Goal: Transaction & Acquisition: Subscribe to service/newsletter

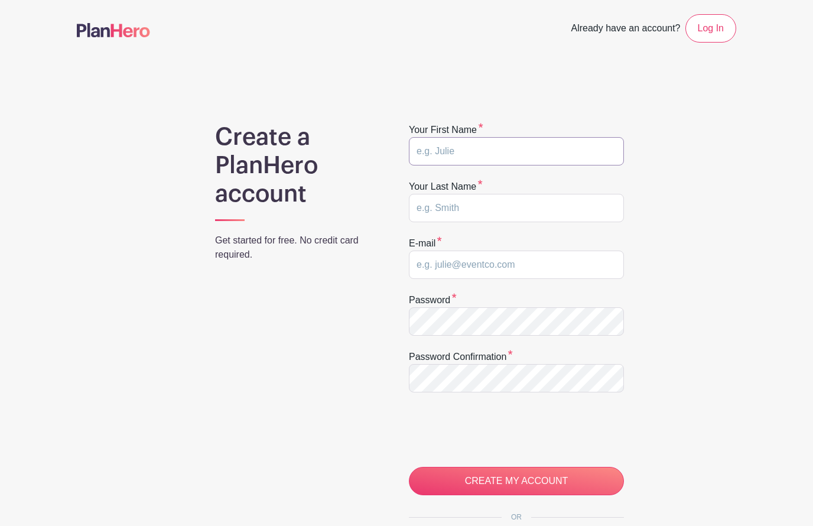
click at [495, 164] on input "text" at bounding box center [516, 151] width 215 height 28
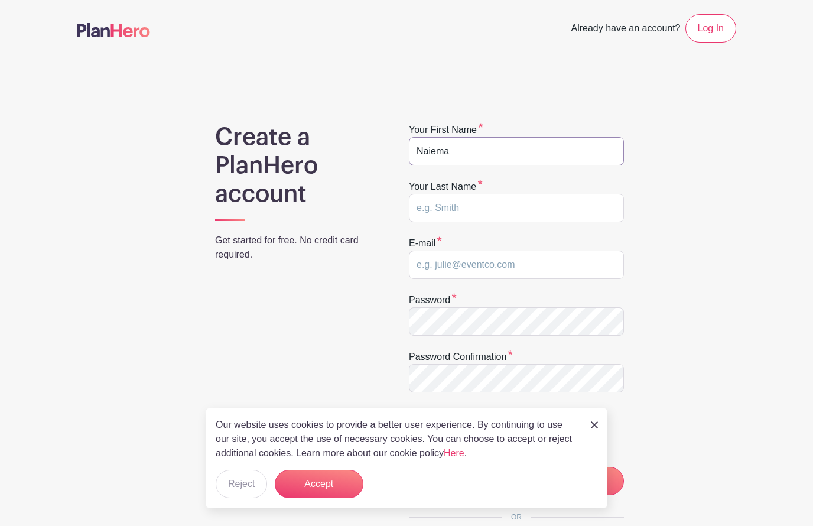
type input "Naiema"
click at [500, 204] on input "Frieso" at bounding box center [516, 208] width 215 height 28
type input "Frieson"
type input "Naiema@vmacademy.org"
click at [726, 343] on div "Create a PlanHero account Get started for free. No credit card required. Your f…" at bounding box center [407, 389] width 660 height 532
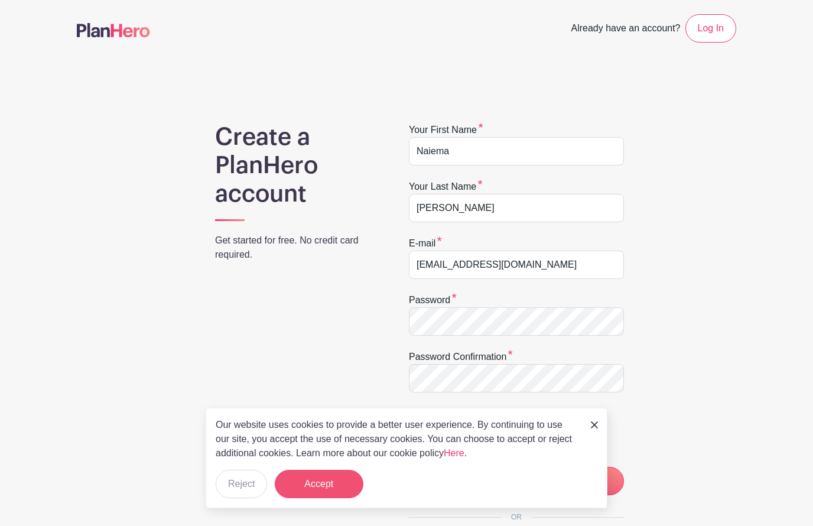
click at [319, 479] on button "Accept" at bounding box center [319, 484] width 89 height 28
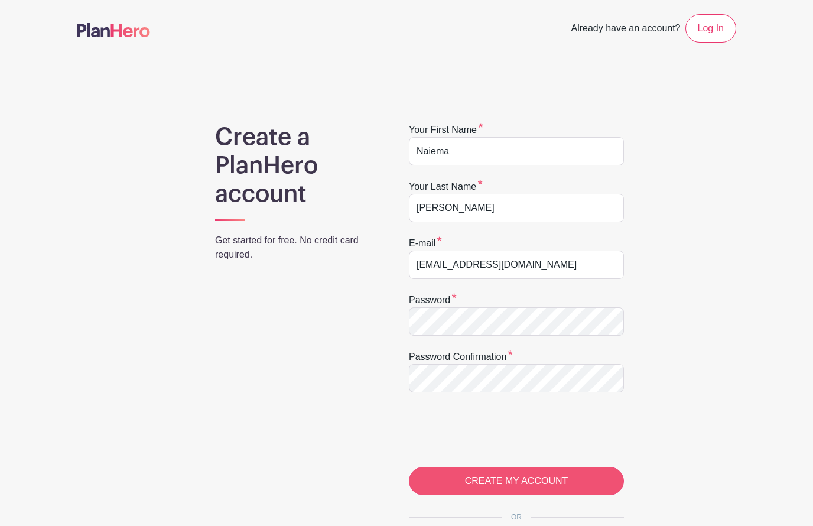
click at [538, 485] on input "CREATE MY ACCOUNT" at bounding box center [516, 481] width 215 height 28
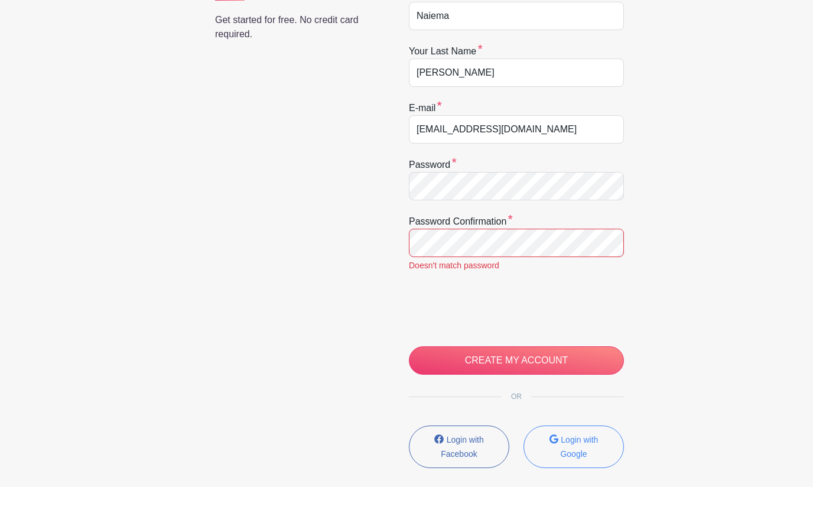
scroll to position [220, 0]
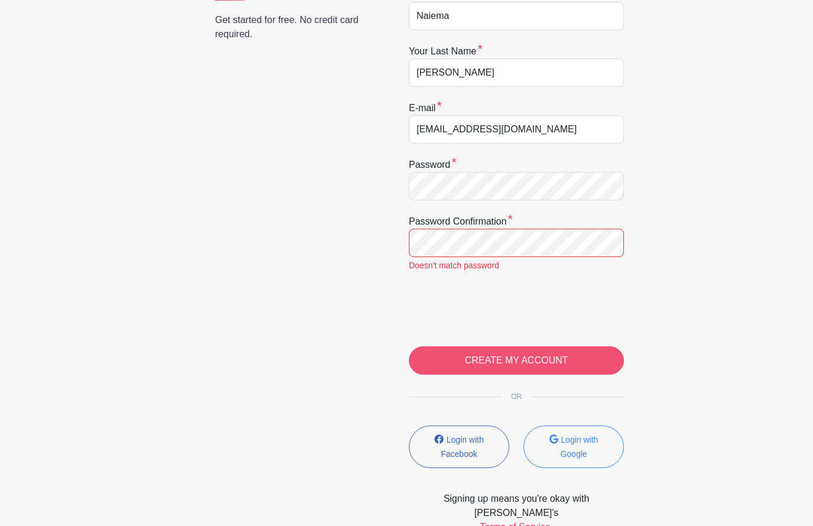
click at [557, 369] on input "CREATE MY ACCOUNT" at bounding box center [516, 360] width 215 height 28
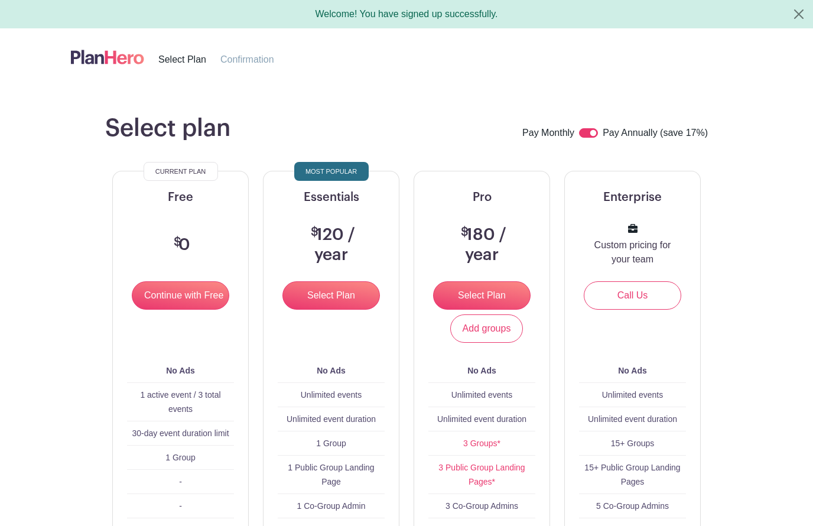
click at [579, 135] on div "Pay Monthly Pay Annually (save 17%)" at bounding box center [615, 133] width 186 height 15
click at [582, 135] on input "checkbox" at bounding box center [588, 132] width 19 height 9
checkbox input "false"
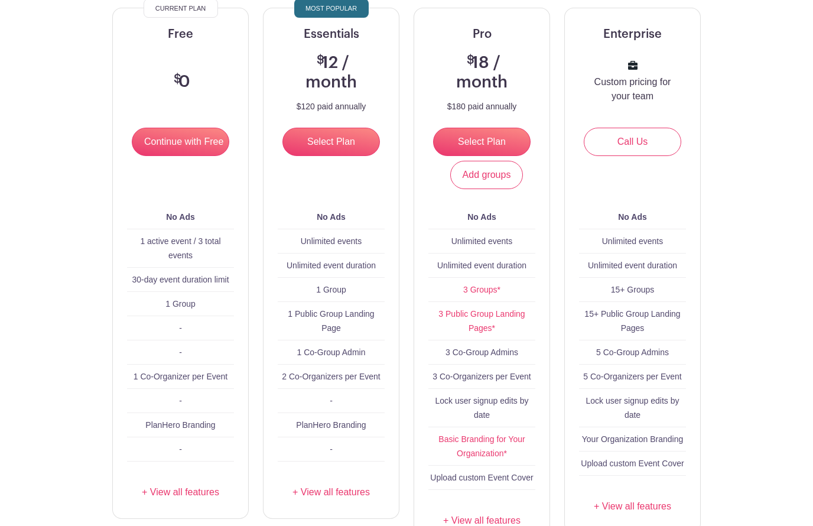
scroll to position [164, 0]
click at [505, 520] on link "+ View all features" at bounding box center [481, 520] width 107 height 14
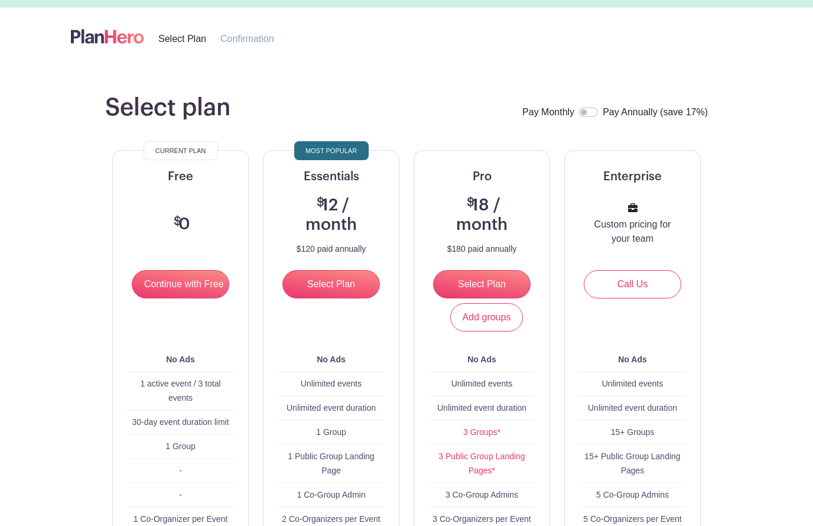
scroll to position [0, 0]
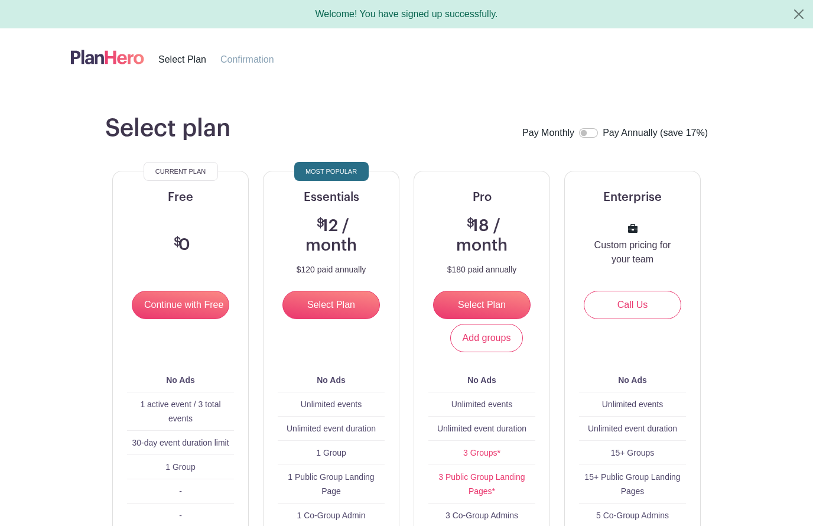
click at [109, 63] on img at bounding box center [107, 57] width 73 height 20
click at [102, 47] on img at bounding box center [107, 57] width 73 height 20
click at [800, 12] on button "Close" at bounding box center [799, 14] width 28 height 28
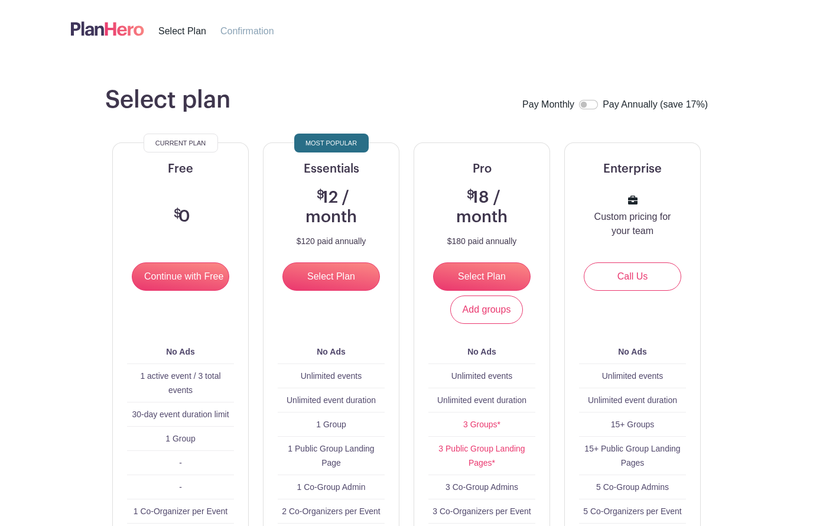
click at [107, 35] on img at bounding box center [107, 29] width 73 height 20
click at [102, 29] on img at bounding box center [107, 29] width 73 height 20
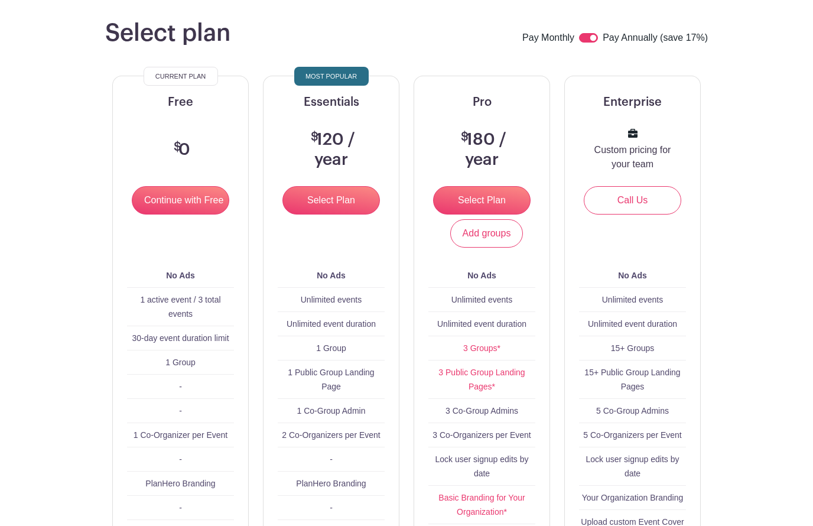
scroll to position [66, 0]
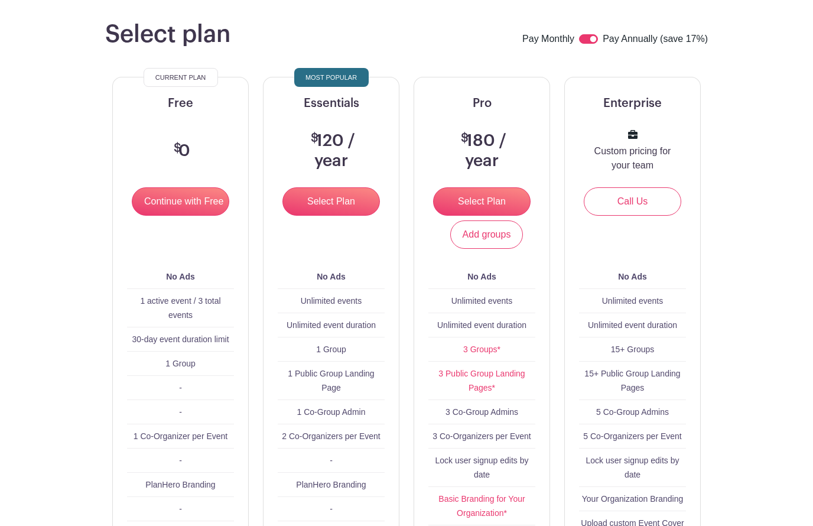
click at [588, 38] on input "checkbox" at bounding box center [588, 38] width 19 height 9
checkbox input "false"
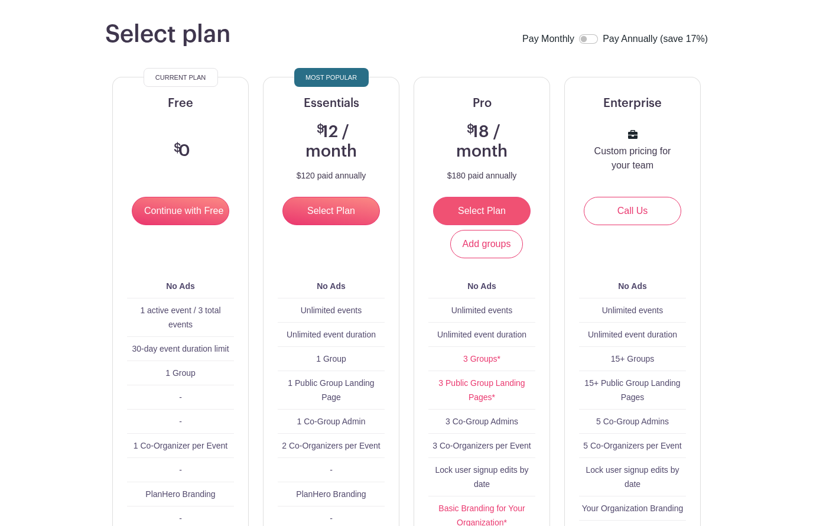
click at [494, 215] on input "Select Plan" at bounding box center [482, 211] width 98 height 28
